Goal: Navigation & Orientation: Go to known website

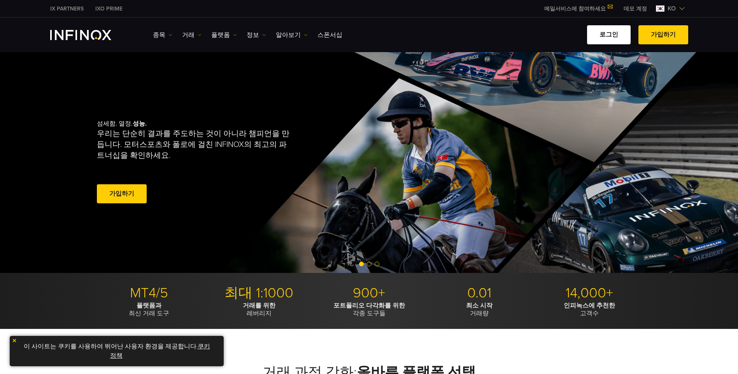
click at [613, 37] on link "로그인" at bounding box center [609, 34] width 44 height 19
